Goal: Find specific page/section: Find specific page/section

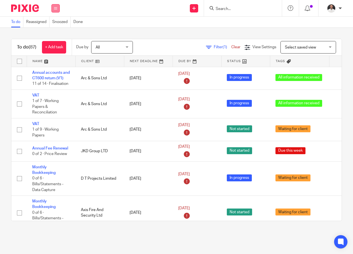
click at [56, 9] on button at bounding box center [55, 8] width 8 height 8
click at [218, 7] on form at bounding box center [244, 8] width 59 height 7
click at [225, 9] on input "Search" at bounding box center [240, 9] width 50 height 5
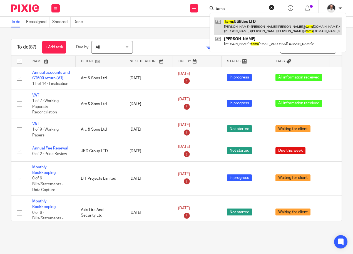
type input "tams"
click at [263, 26] on link at bounding box center [277, 25] width 127 height 17
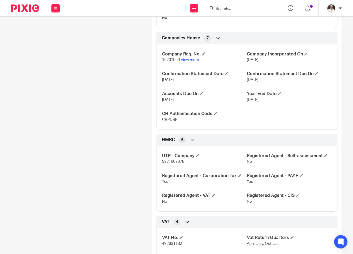
scroll to position [370, 0]
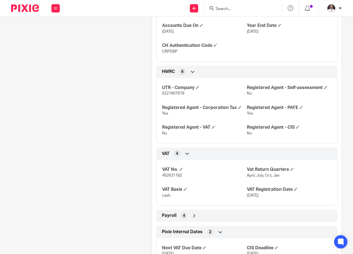
click at [70, 179] on div "Client contacts [PERSON_NAME] (Director (wifes name)) [PHONE_NUMBER] [PERSON_NA…" at bounding box center [75, 49] width 140 height 721
